Goal: Find specific page/section: Find specific page/section

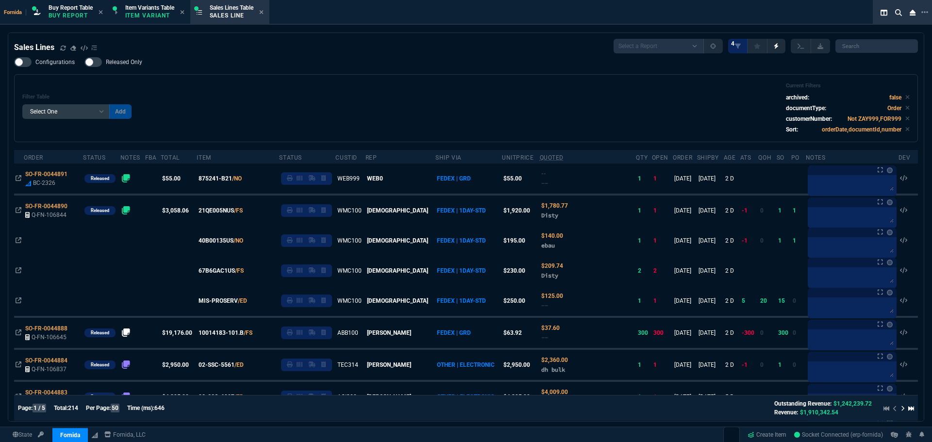
select select "1: BROV"
select select
drag, startPoint x: 333, startPoint y: 61, endPoint x: 307, endPoint y: 197, distance: 138.9
click at [333, 61] on div "Configurations Released Only Filter Table Select One Add Filter () Age () ATS (…" at bounding box center [466, 99] width 904 height 85
click at [20, 208] on icon at bounding box center [19, 210] width 6 height 6
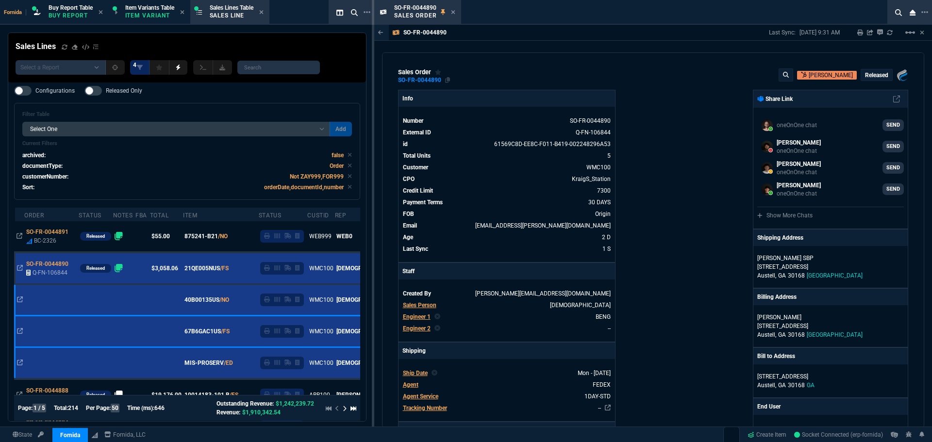
click at [444, 82] on div "SO-FR-0044890" at bounding box center [424, 80] width 52 height 8
click at [449, 78] on div "sales order SO-FR-0044890 [PERSON_NAME] Released Fornida, LLC [STREET_ADDRESS]" at bounding box center [653, 76] width 510 height 16
click at [448, 78] on icon at bounding box center [447, 80] width 5 height 6
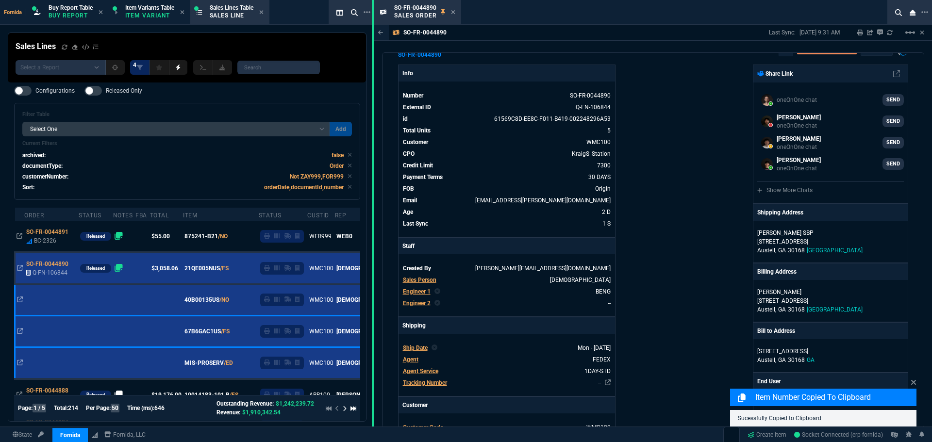
scroll to position [49, 0]
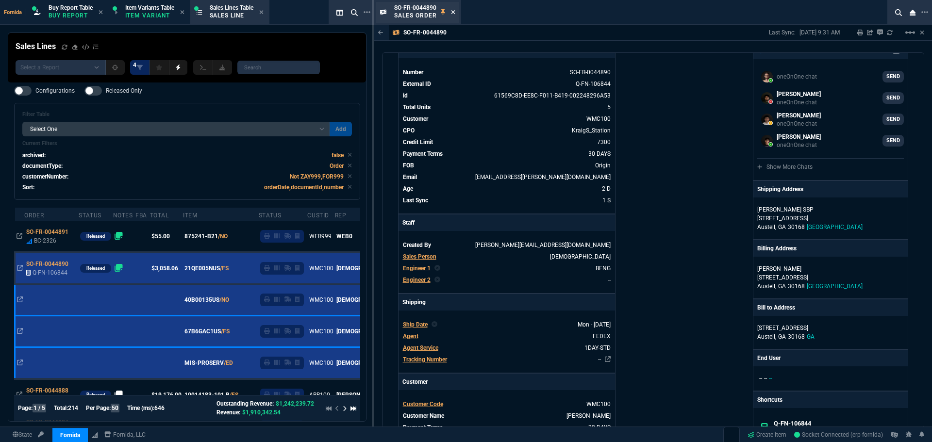
click at [452, 11] on icon at bounding box center [453, 12] width 4 height 6
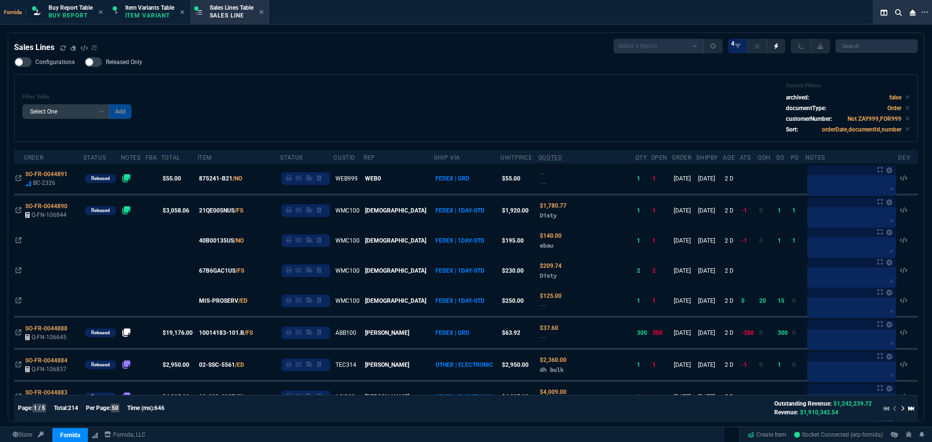
click at [454, 11] on div "Fornida Buy Report Table Buy Report Item Variants Table Item Variant Sales Line…" at bounding box center [446, 12] width 893 height 25
